Goal: Task Accomplishment & Management: Manage account settings

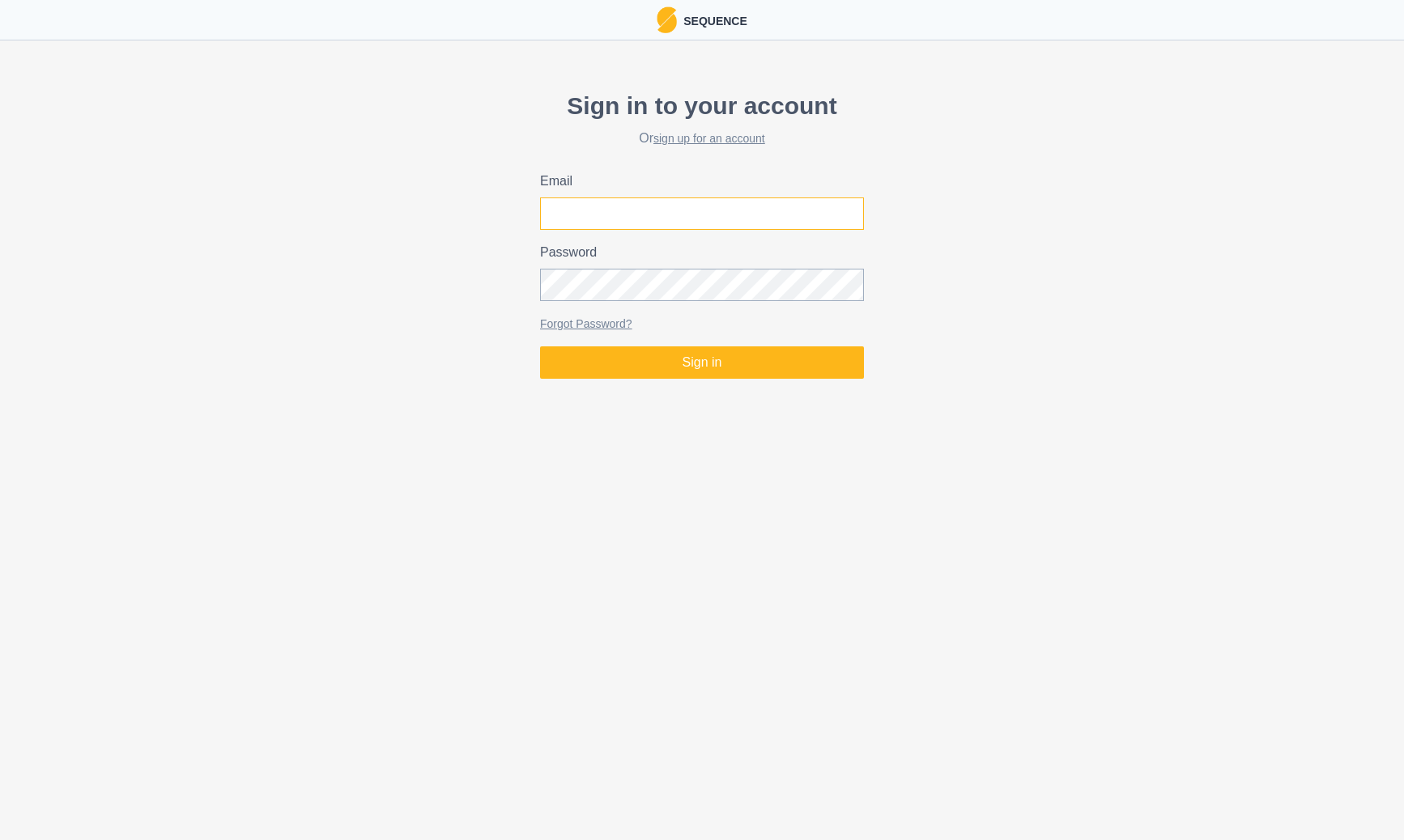
click at [593, 222] on input "Email" at bounding box center [701, 214] width 324 height 33
type input "[PERSON_NAME][EMAIL_ADDRESS][PERSON_NAME][DOMAIN_NAME]"
click at [540, 346] on button "Sign in" at bounding box center [701, 362] width 324 height 33
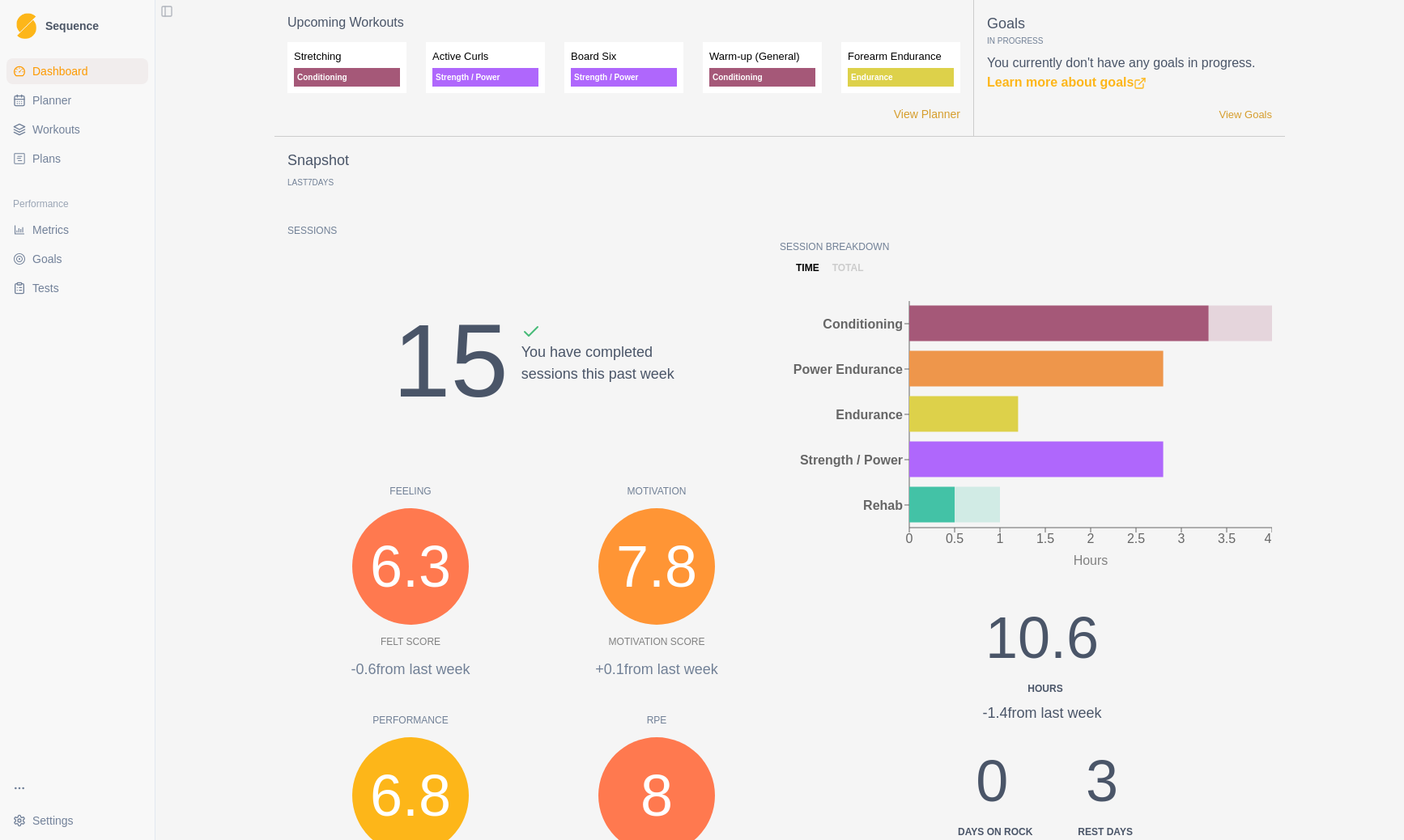
click at [58, 96] on span "Planner" at bounding box center [52, 100] width 39 height 16
select select "month"
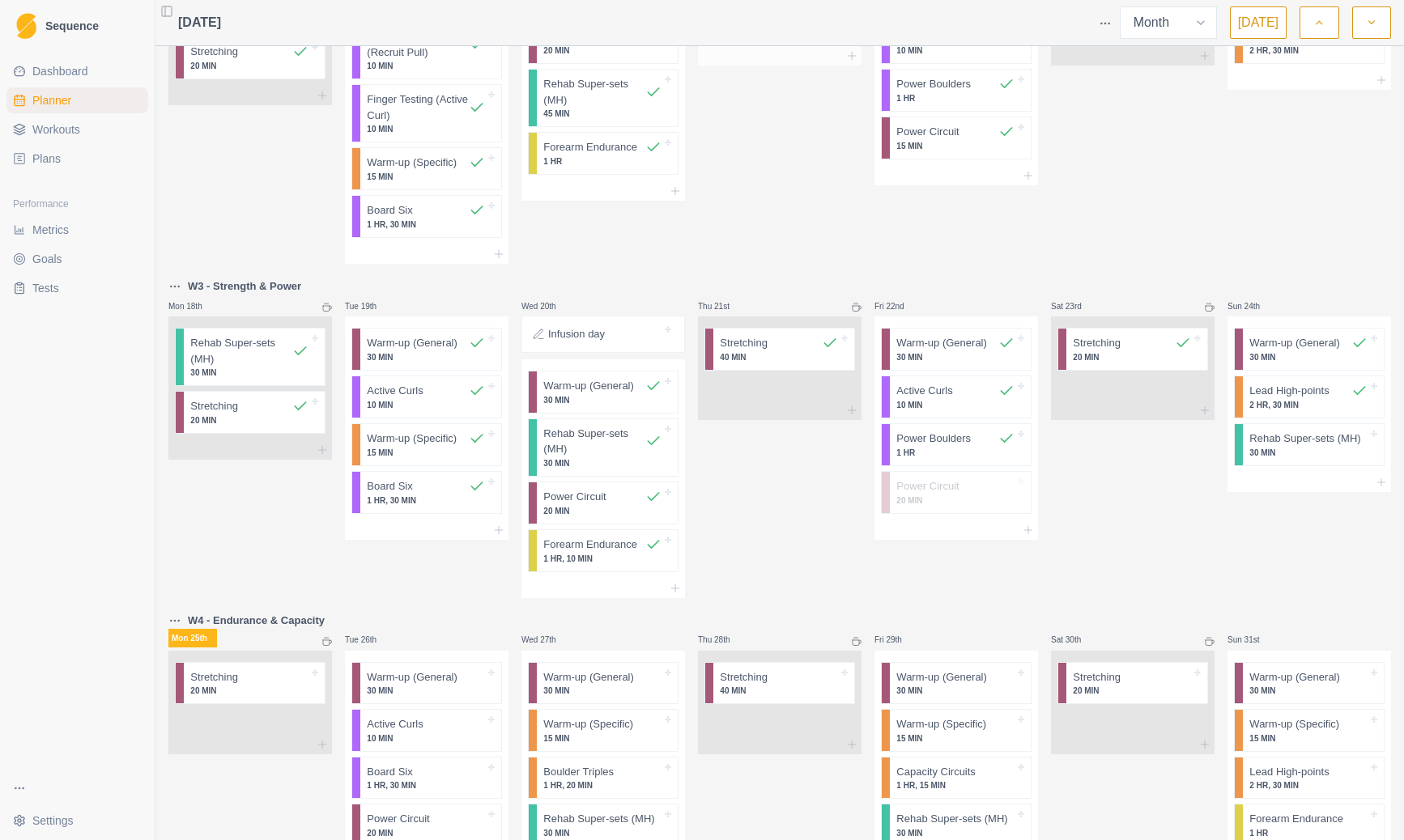
scroll to position [762, 0]
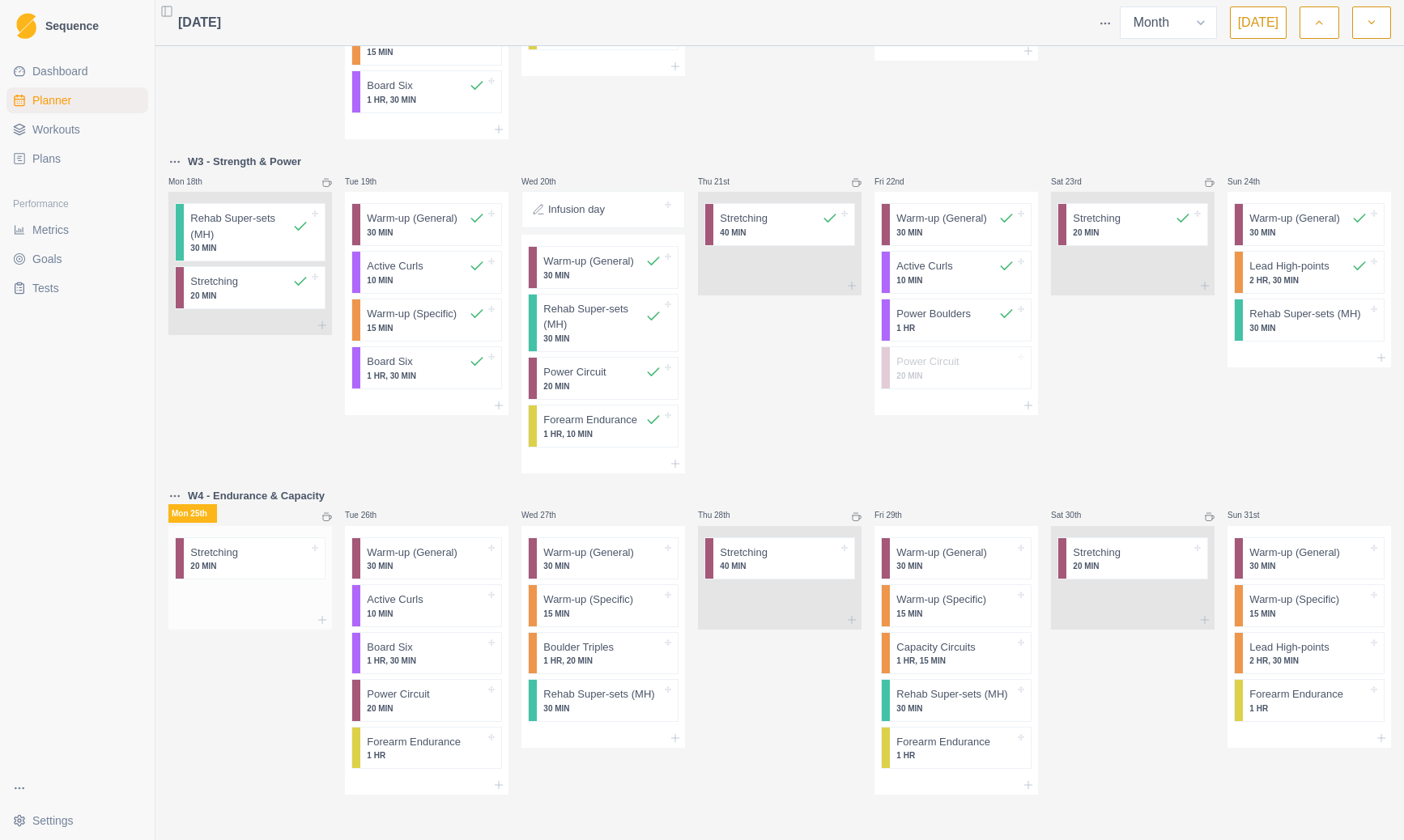
click at [266, 573] on div "Stretching 20 MIN" at bounding box center [254, 559] width 141 height 42
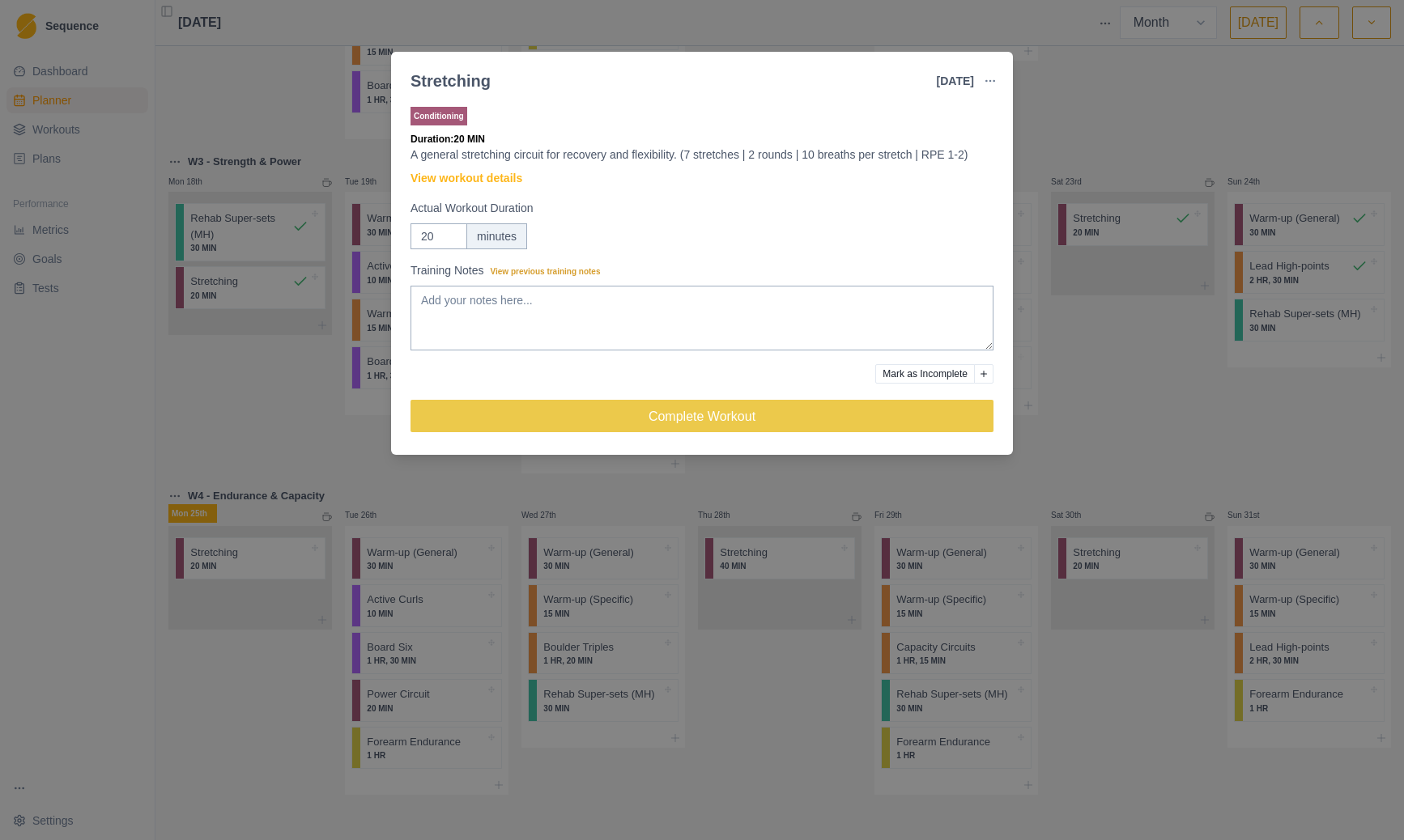
click at [231, 427] on div "Stretching [DATE] Link To Goal View Workout Metrics Edit Original Workout Resch…" at bounding box center [702, 420] width 1404 height 840
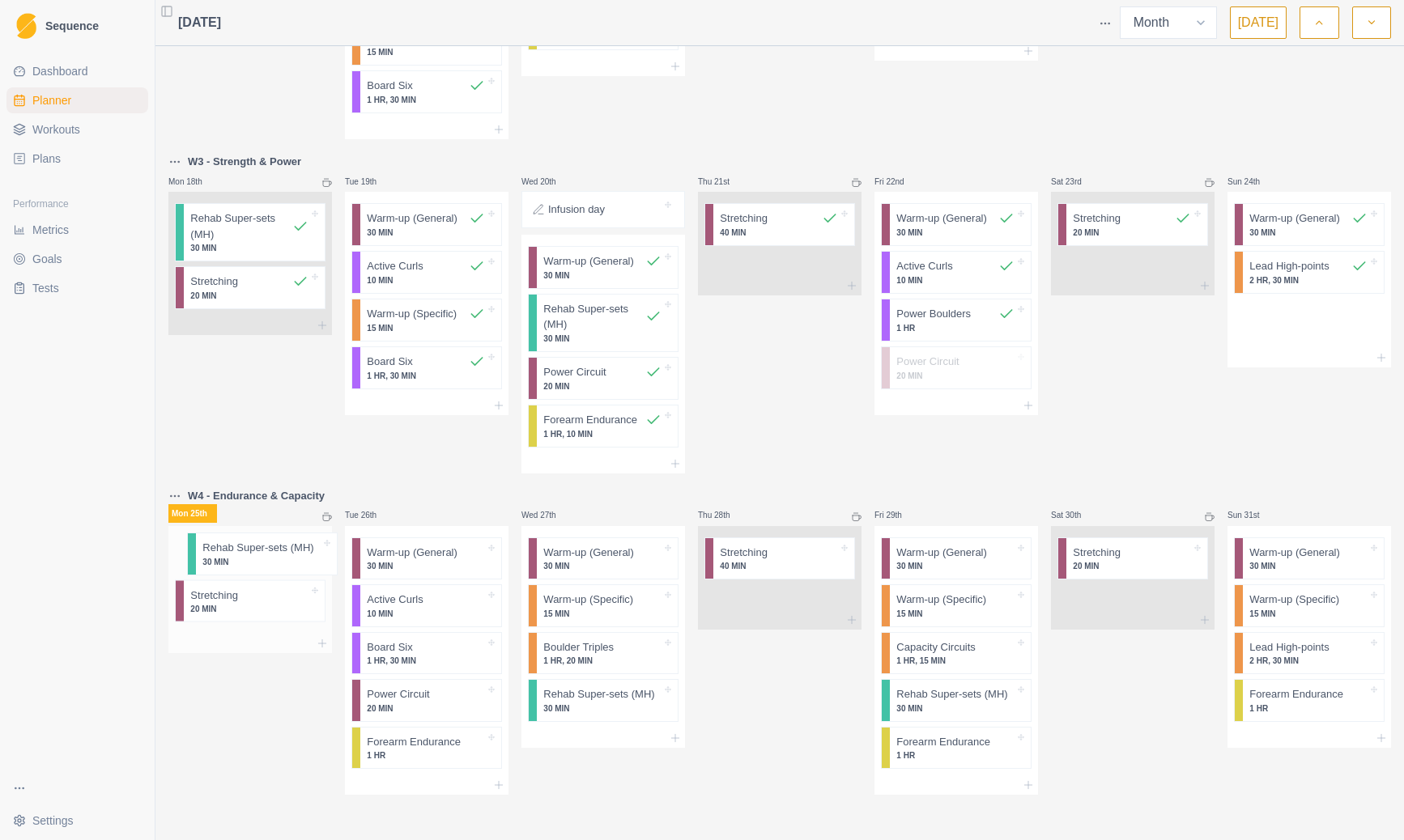
drag, startPoint x: 1302, startPoint y: 321, endPoint x: 253, endPoint y: 560, distance: 1075.9
click at [253, 560] on div "Mon 28th Tue 29th Wed 30th Thu 31st Fri 1st Sat 2nd Outdoor climbing - Arapiles…" at bounding box center [780, 43] width 1223 height 1504
click at [269, 570] on p "30 MIN" at bounding box center [249, 566] width 118 height 12
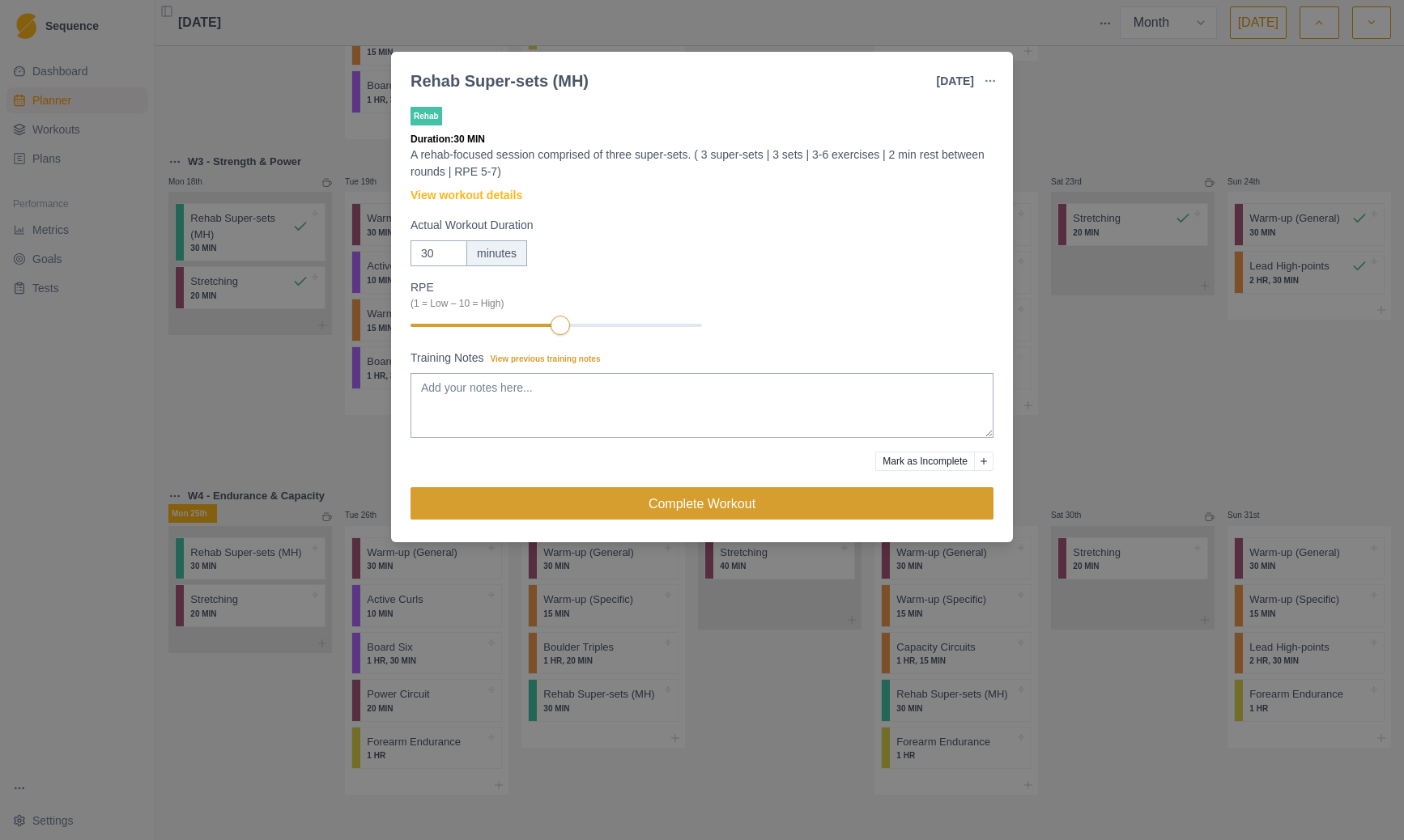
click at [715, 502] on button "Complete Workout" at bounding box center [702, 503] width 583 height 33
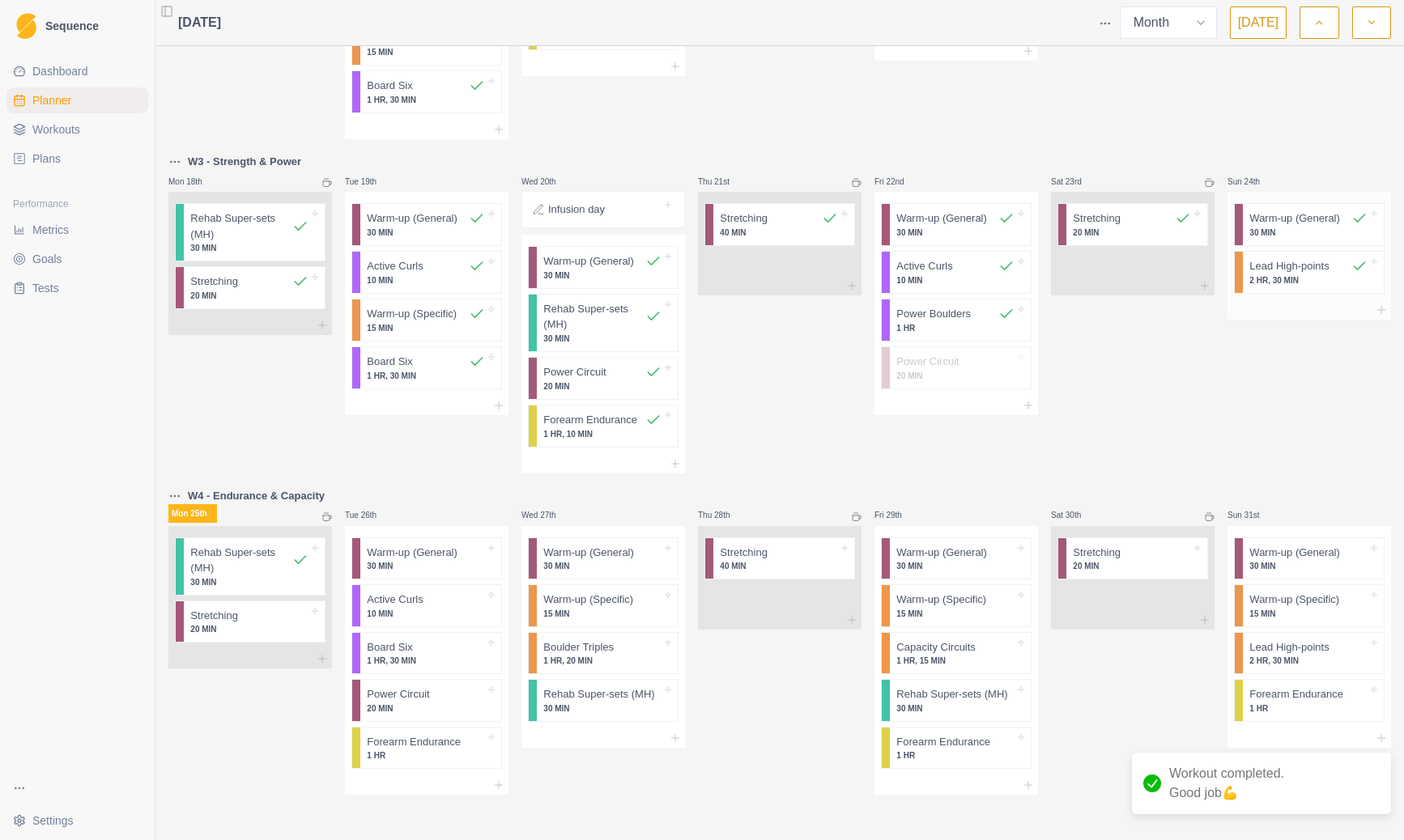
click at [1309, 268] on p "Lead High-points" at bounding box center [1290, 266] width 80 height 16
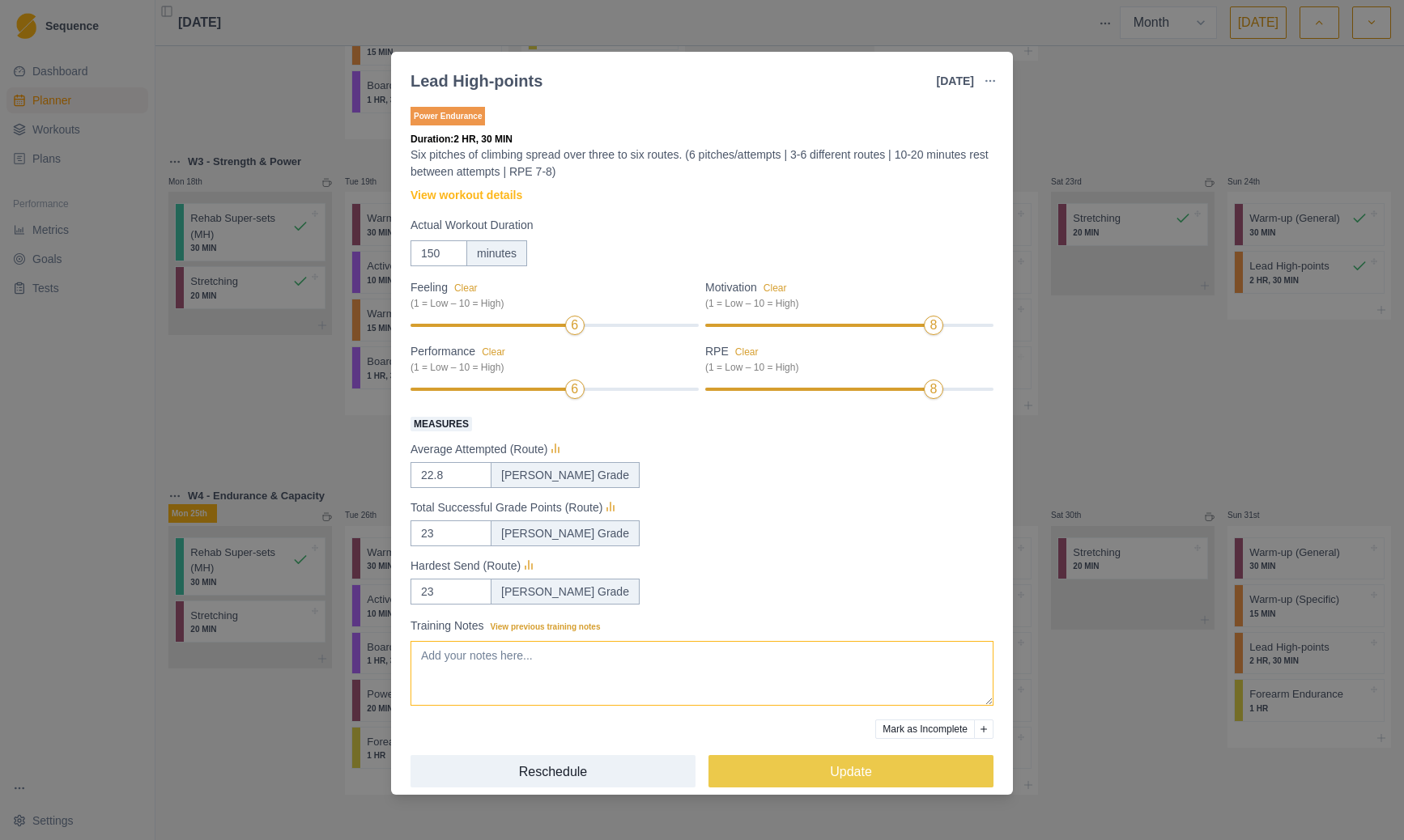
click at [514, 664] on textarea "Training Notes View previous training notes" at bounding box center [702, 673] width 583 height 65
paste textarea "Went into this session pretty tired after a big weekend of activities for [PERS…"
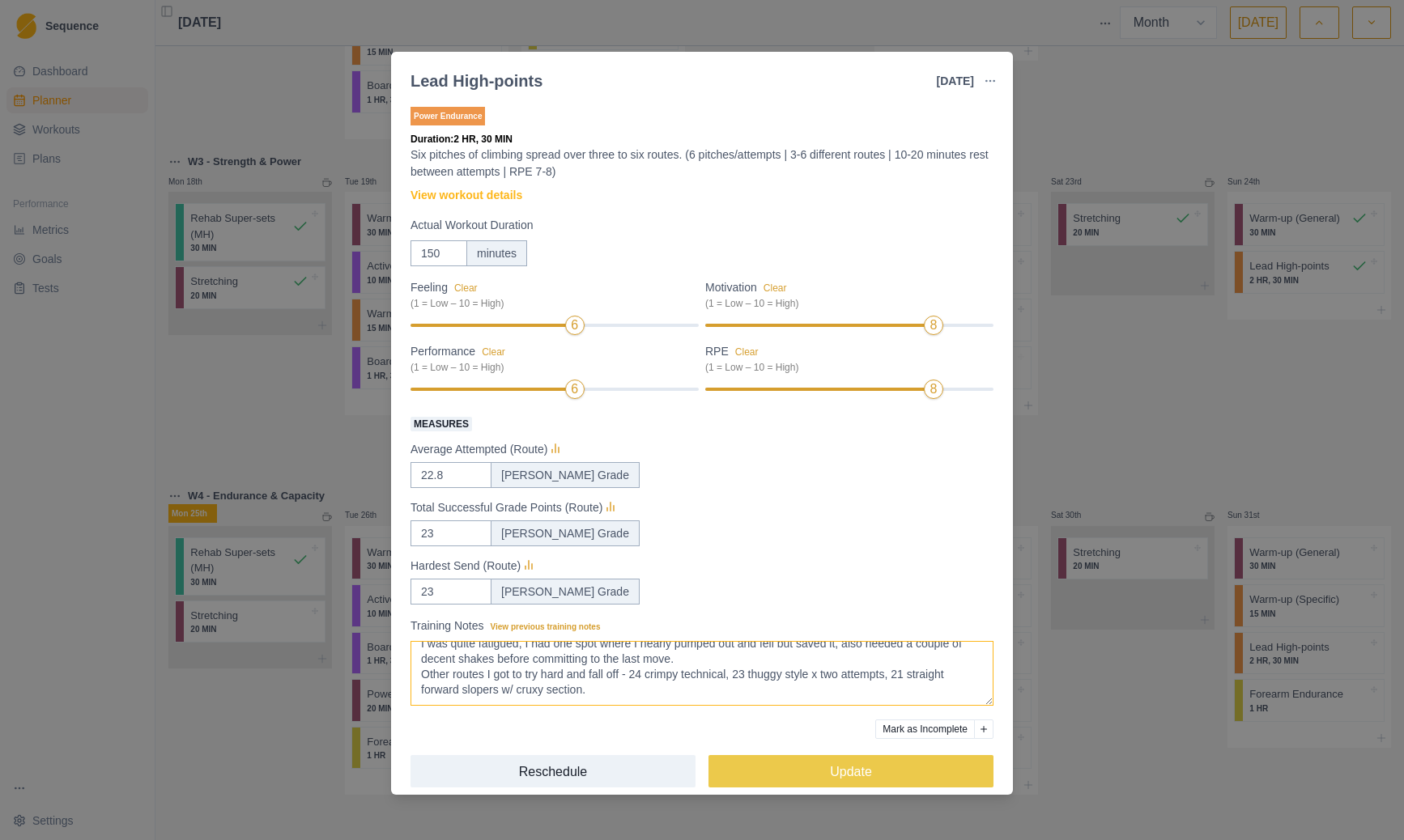
scroll to position [43, 0]
type textarea "Went into this session pretty tired after a big weekend of activities for [PERS…"
click at [840, 796] on div "Lead High-points [DATE] Link To Goal View Workout Metrics Edit Original Workout…" at bounding box center [702, 420] width 1404 height 840
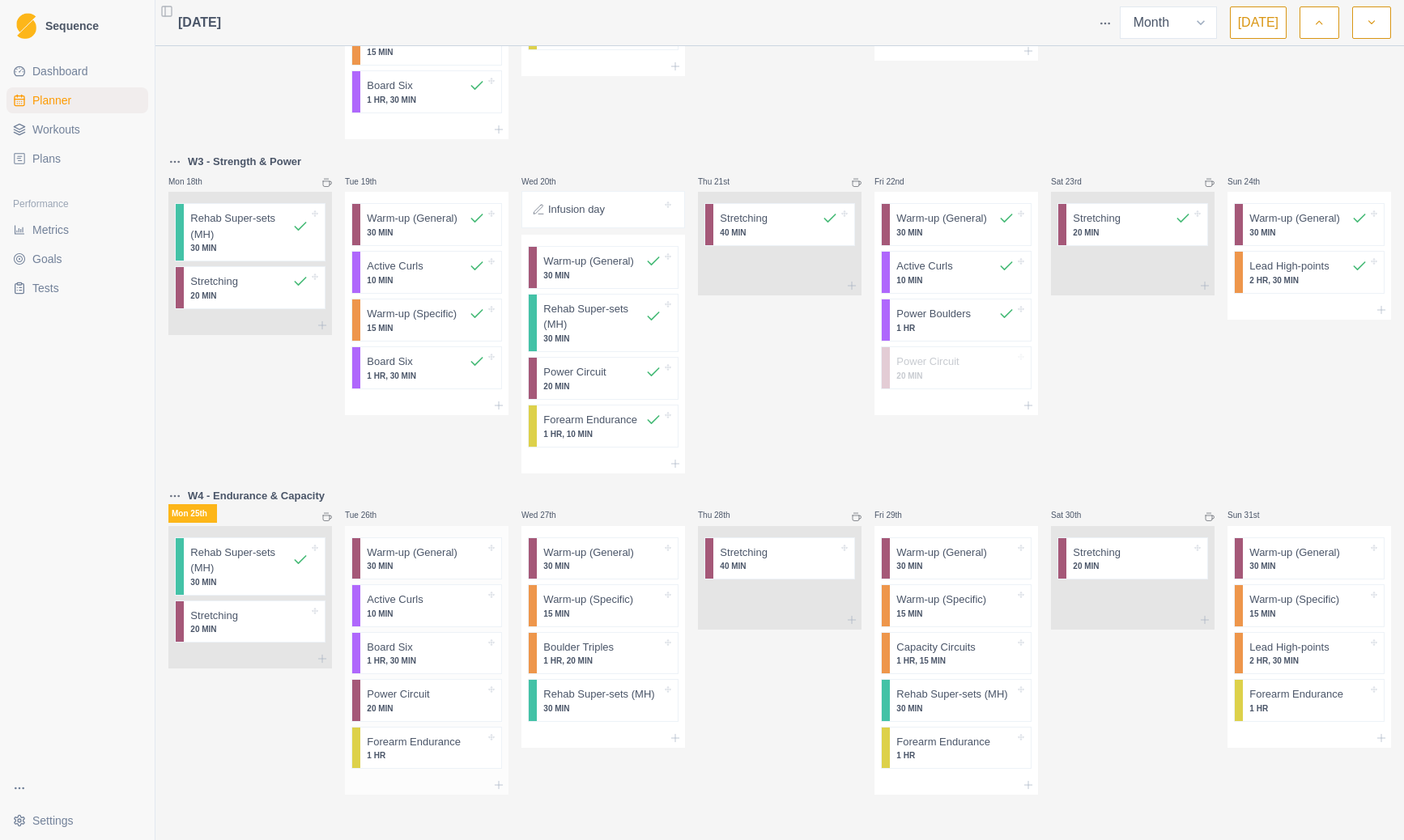
click at [440, 652] on div at bounding box center [448, 648] width 72 height 16
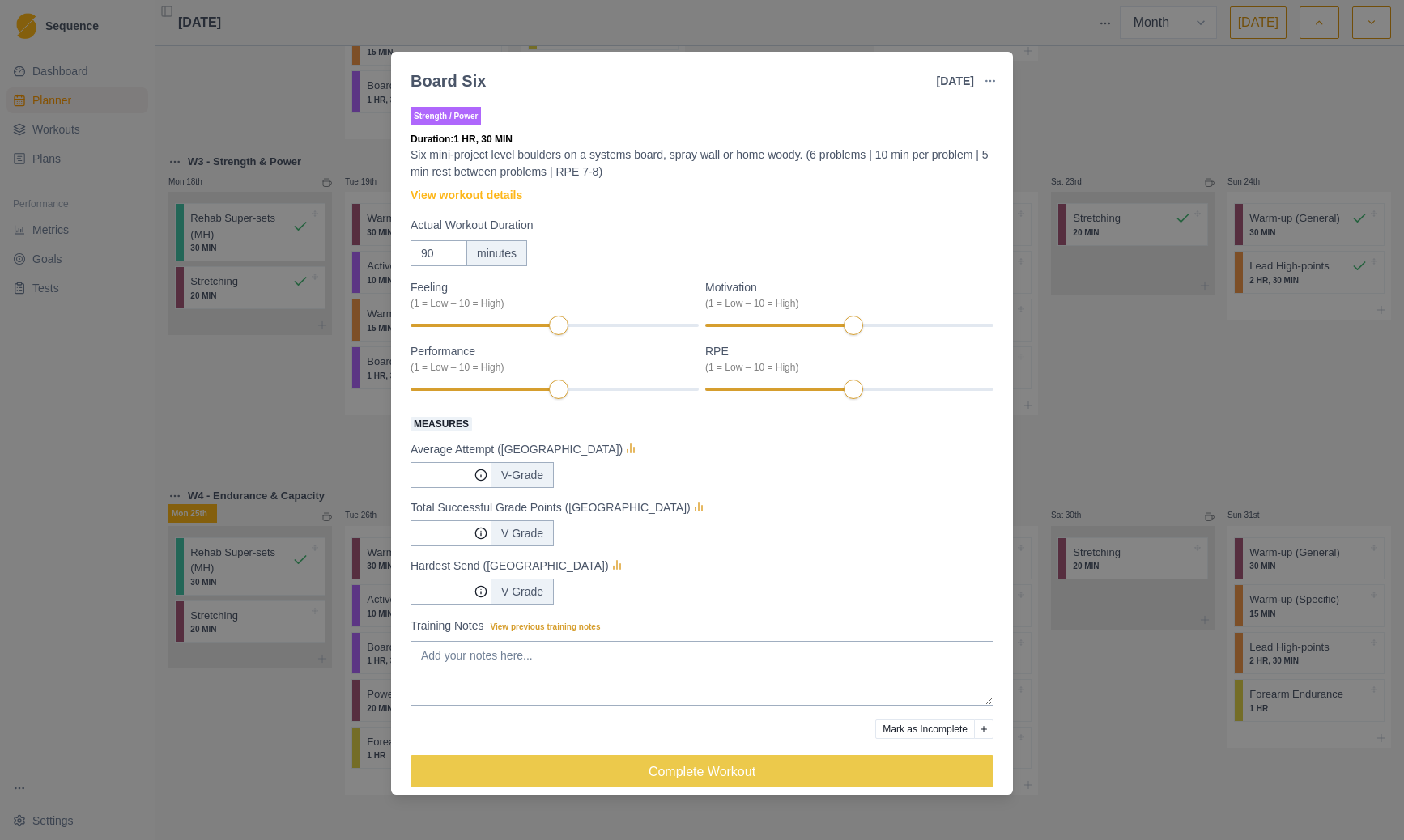
click at [1121, 390] on div "Board Six [DATE] Link To Goal View Workout Metrics Edit Original Workout Resche…" at bounding box center [702, 420] width 1404 height 840
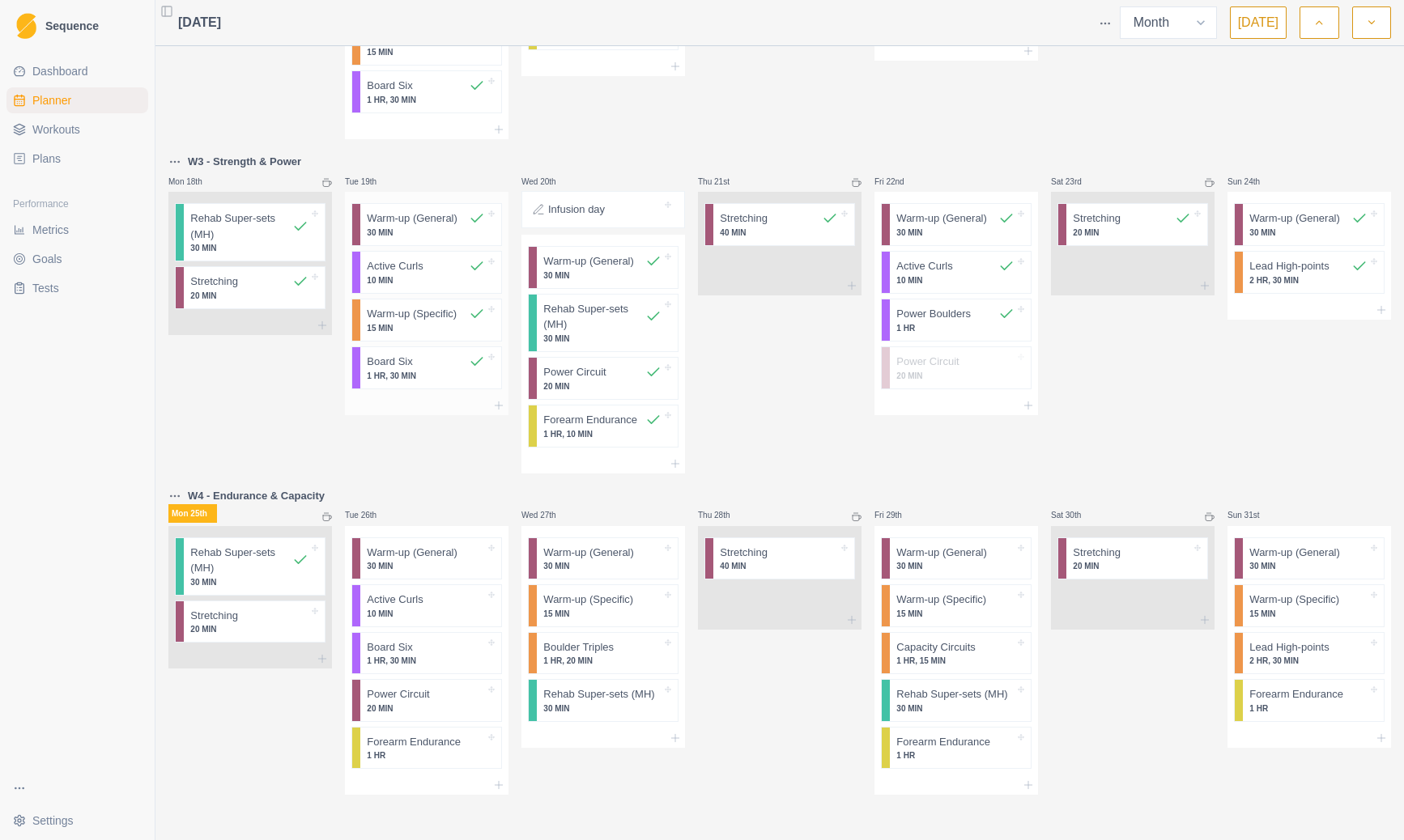
click at [410, 320] on p "Warm-up (Specific)" at bounding box center [411, 314] width 90 height 16
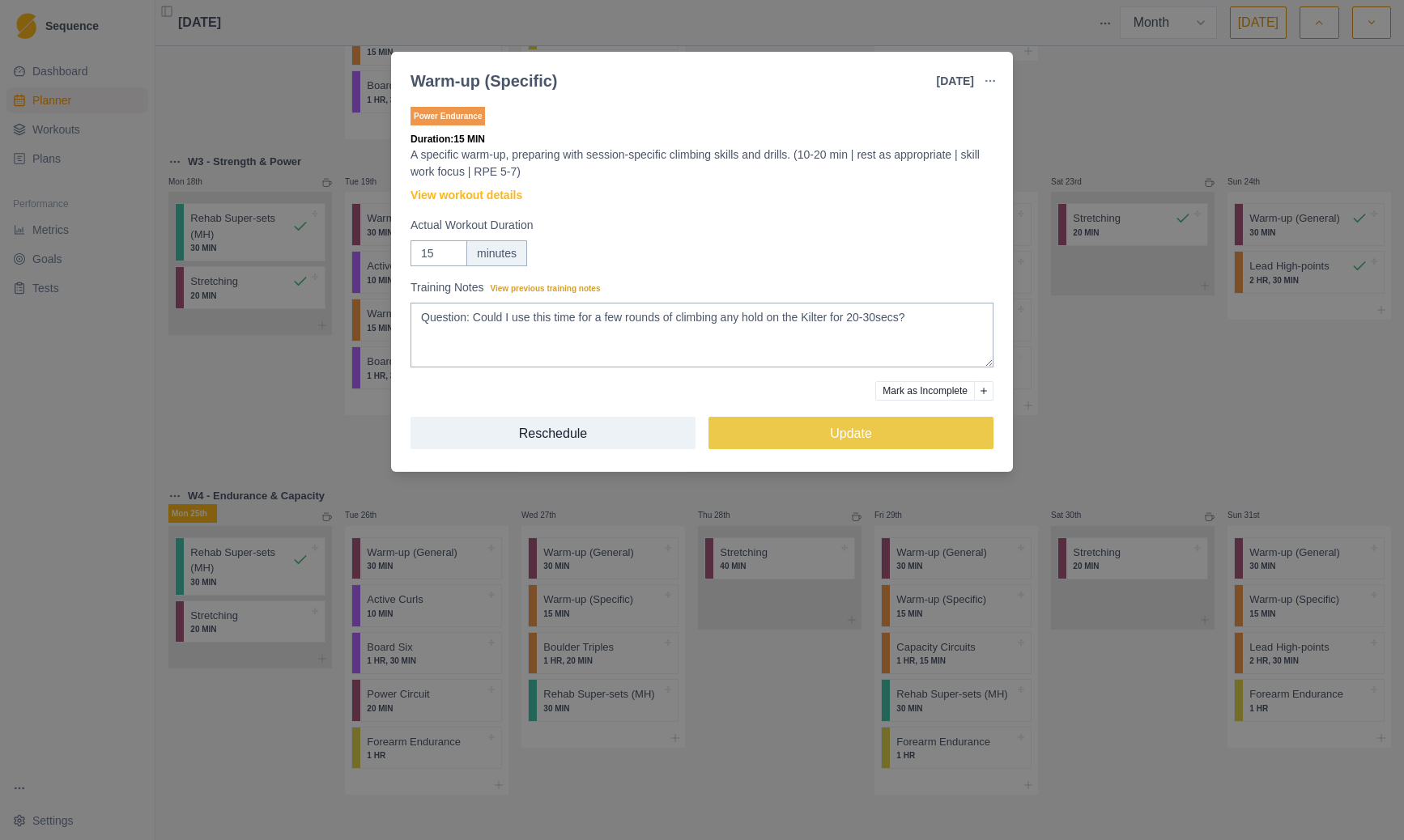
click at [233, 370] on div "Warm-up (Specific) [DATE] Link To Goal View Workout Metrics Edit Original Worko…" at bounding box center [702, 420] width 1404 height 840
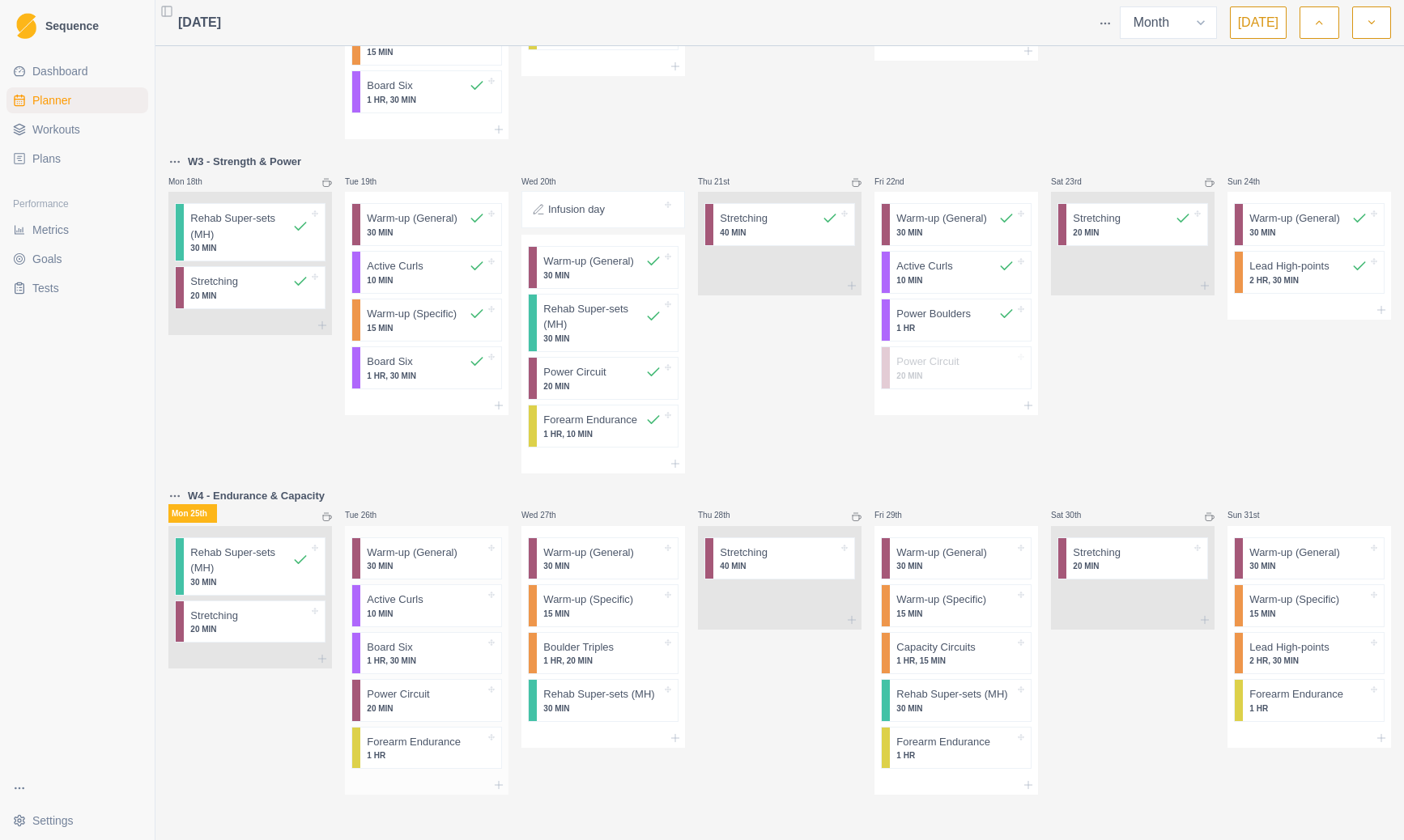
click at [428, 659] on p "1 HR, 30 MIN" at bounding box center [425, 661] width 118 height 12
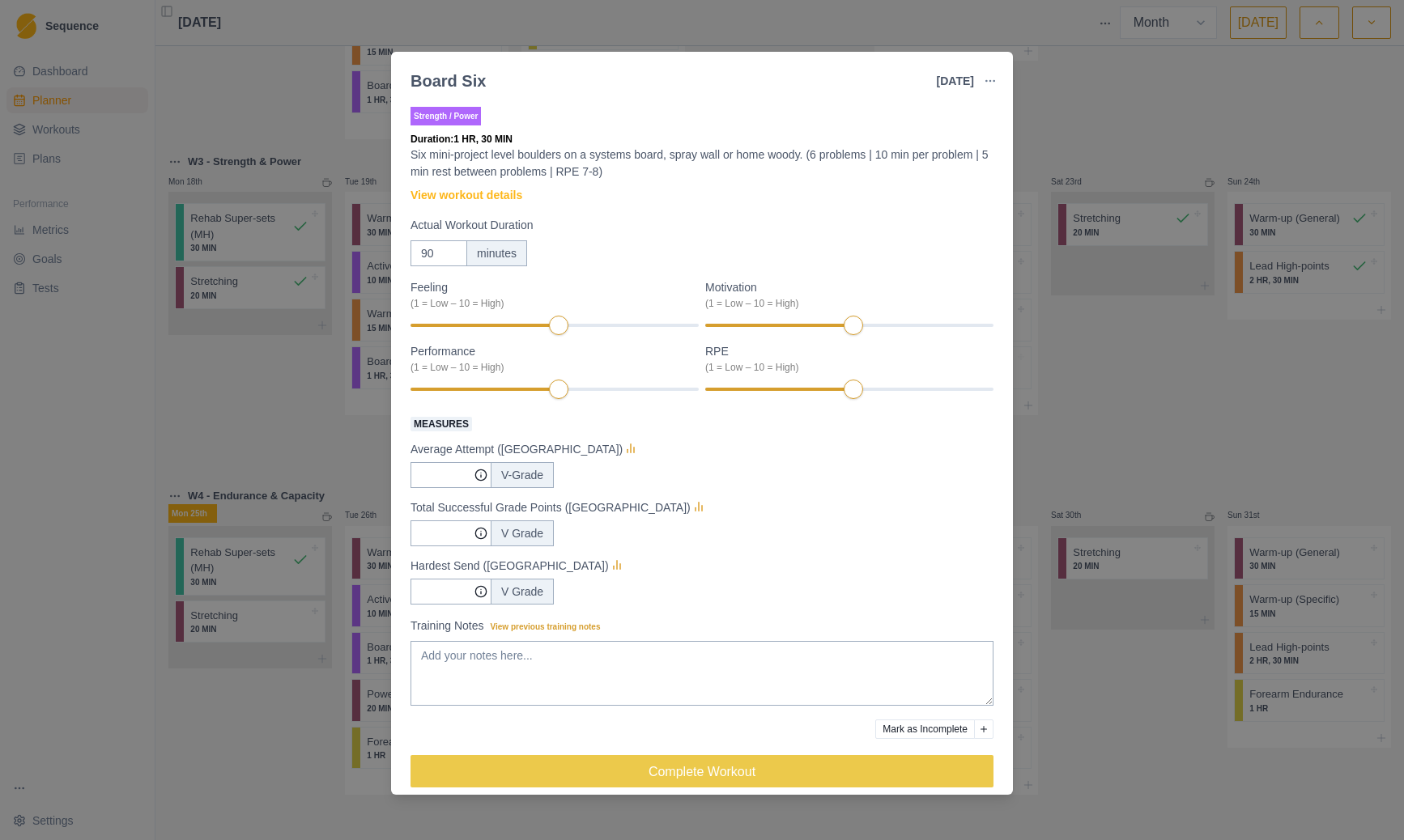
click at [324, 397] on div "Board Six [DATE] Link To Goal View Workout Metrics Edit Original Workout Resche…" at bounding box center [702, 420] width 1404 height 840
